Goal: Task Accomplishment & Management: Manage account settings

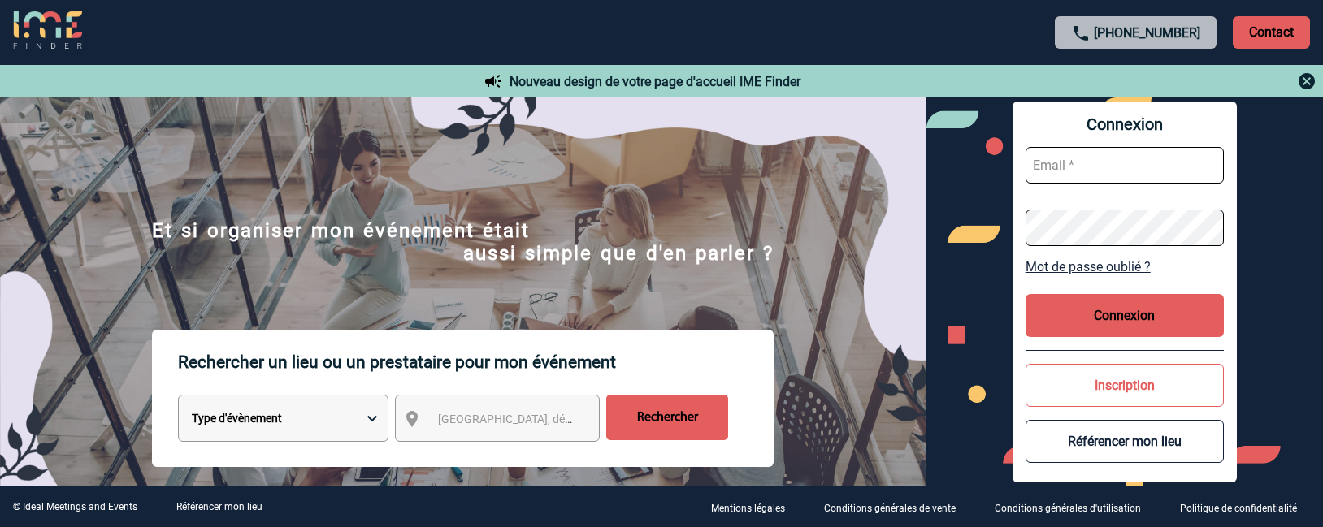
type input "afbonhomme@ime-groupe.com"
click at [1148, 309] on button "Connexion" at bounding box center [1125, 315] width 198 height 43
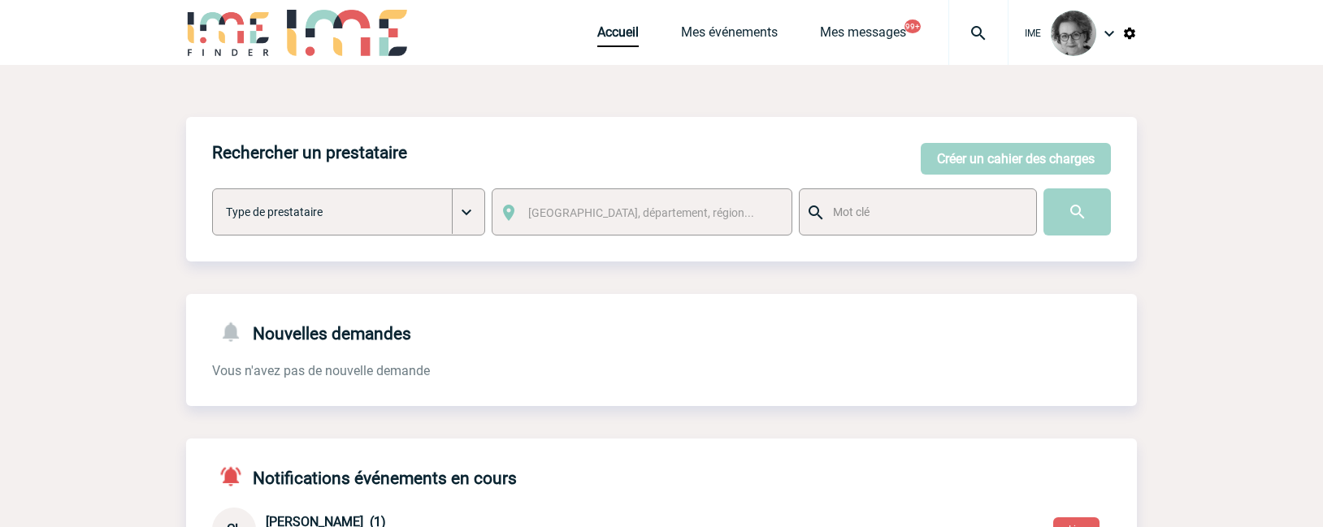
click at [1003, 374] on div "Nouvelles demandes Vous n'avez pas de nouvelle demande" at bounding box center [661, 337] width 951 height 86
click at [708, 25] on link "Mes événements" at bounding box center [729, 35] width 97 height 23
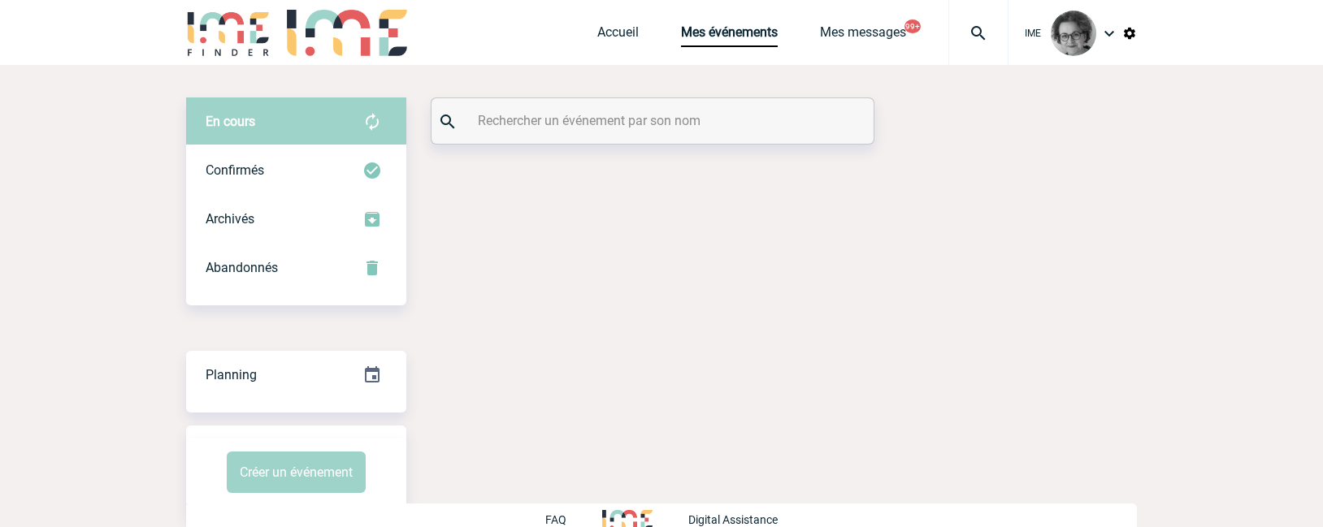
click at [709, 123] on input "text" at bounding box center [655, 121] width 362 height 24
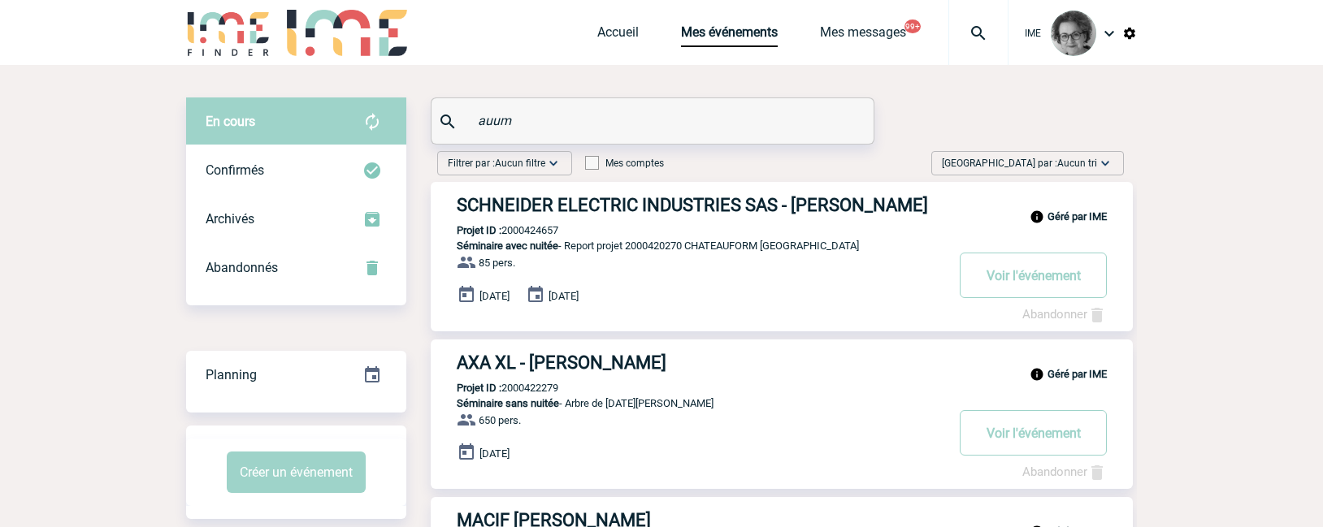
type input "auum"
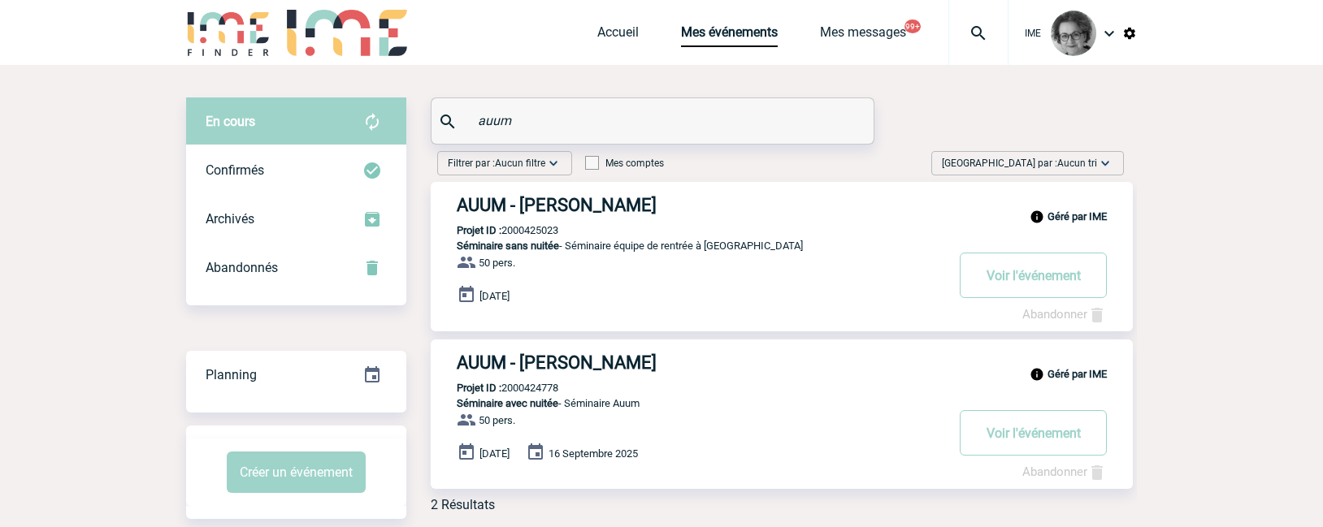
click at [1040, 470] on link "Abandonner" at bounding box center [1064, 472] width 85 height 15
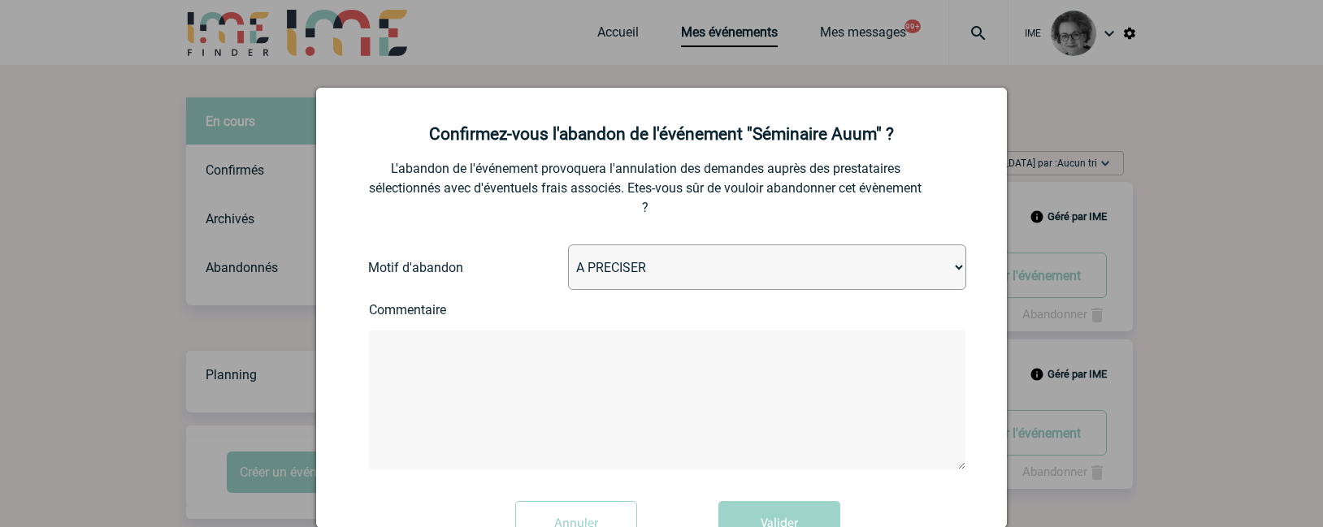
click at [804, 271] on select "A PRECISER Projet annulé Projet reporté Evénement organisé en interne A fait ap…" at bounding box center [767, 268] width 398 height 46
select select "ABANDON_PROJET_15"
click at [568, 245] on select "A PRECISER Projet annulé Projet reporté Evénement organisé en interne A fait ap…" at bounding box center [767, 268] width 398 height 46
click at [567, 400] on textarea at bounding box center [667, 400] width 597 height 139
type textarea "a"
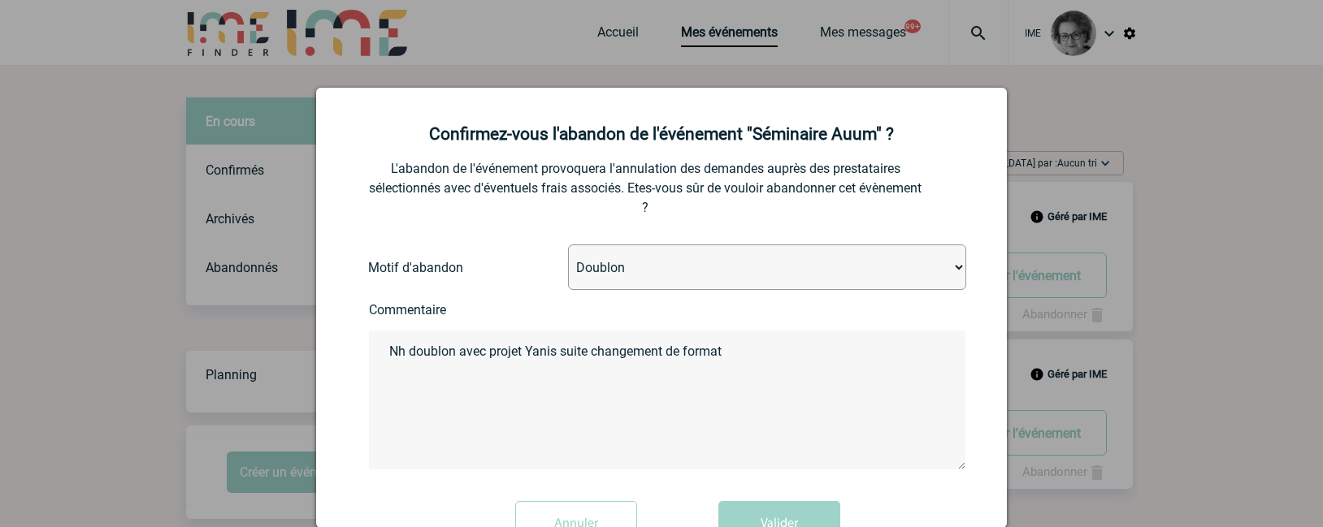
click at [755, 354] on textarea "Nh doublon avec projet Yanis suite changement de format" at bounding box center [667, 400] width 597 height 139
paste textarea "2000425023"
type textarea "Nh doublon avec projet Yanis suite changement de format 2000425023"
click at [755, 523] on button "Valider" at bounding box center [779, 524] width 122 height 46
